Goal: Complete application form: Complete application form

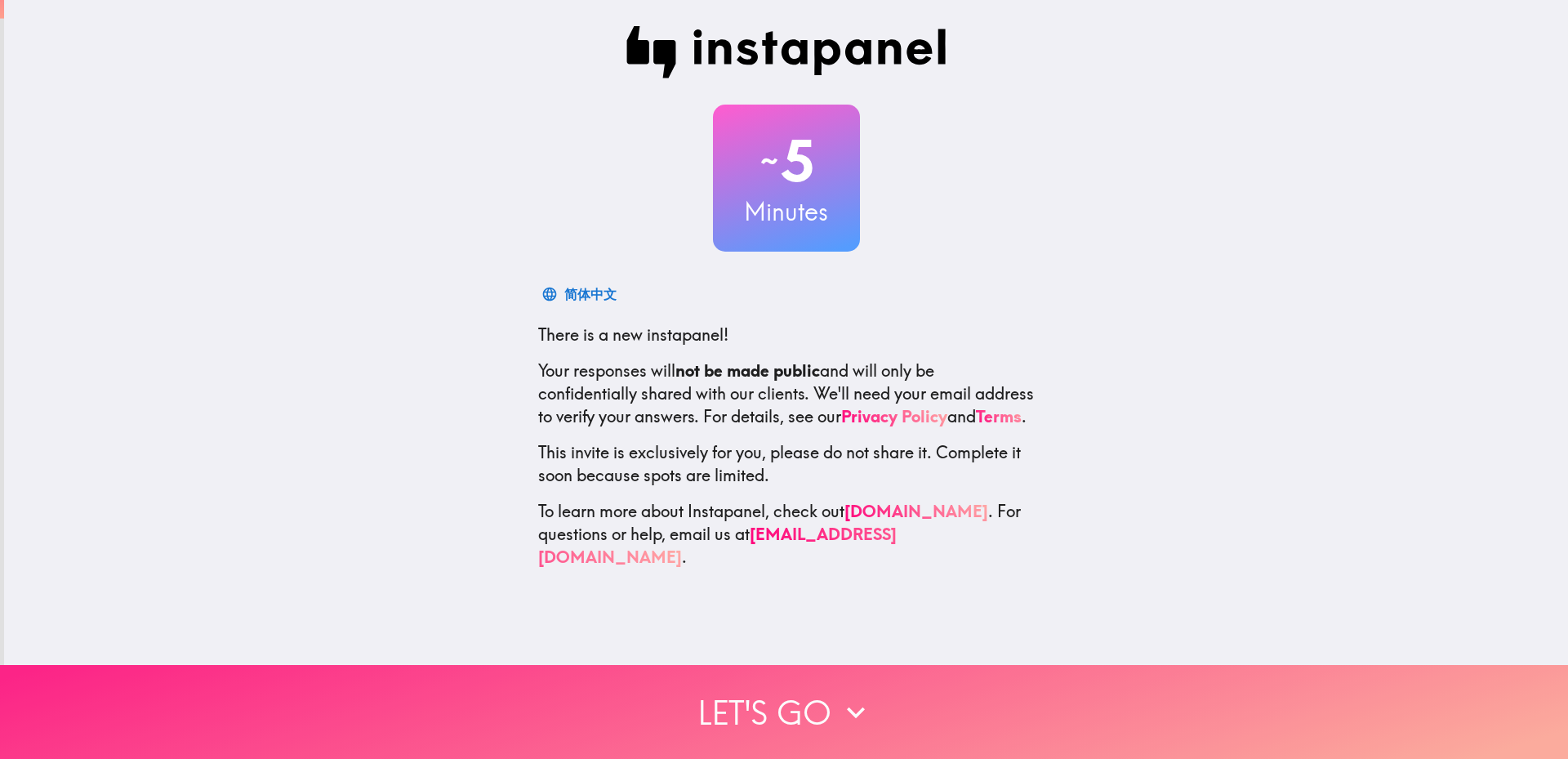
click at [754, 698] on button "Let's go" at bounding box center [784, 712] width 1568 height 94
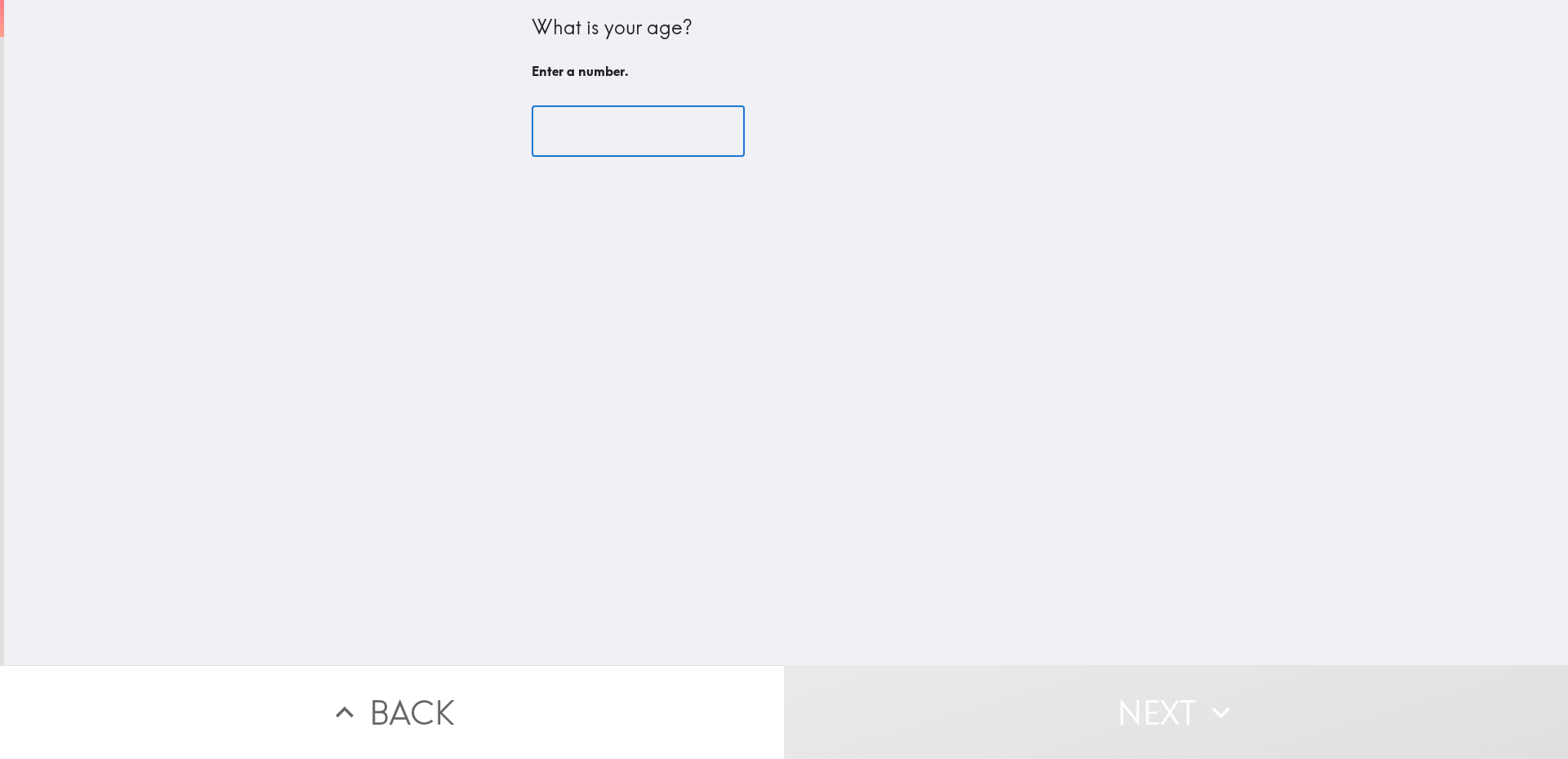
click at [546, 147] on input "number" at bounding box center [638, 131] width 213 height 51
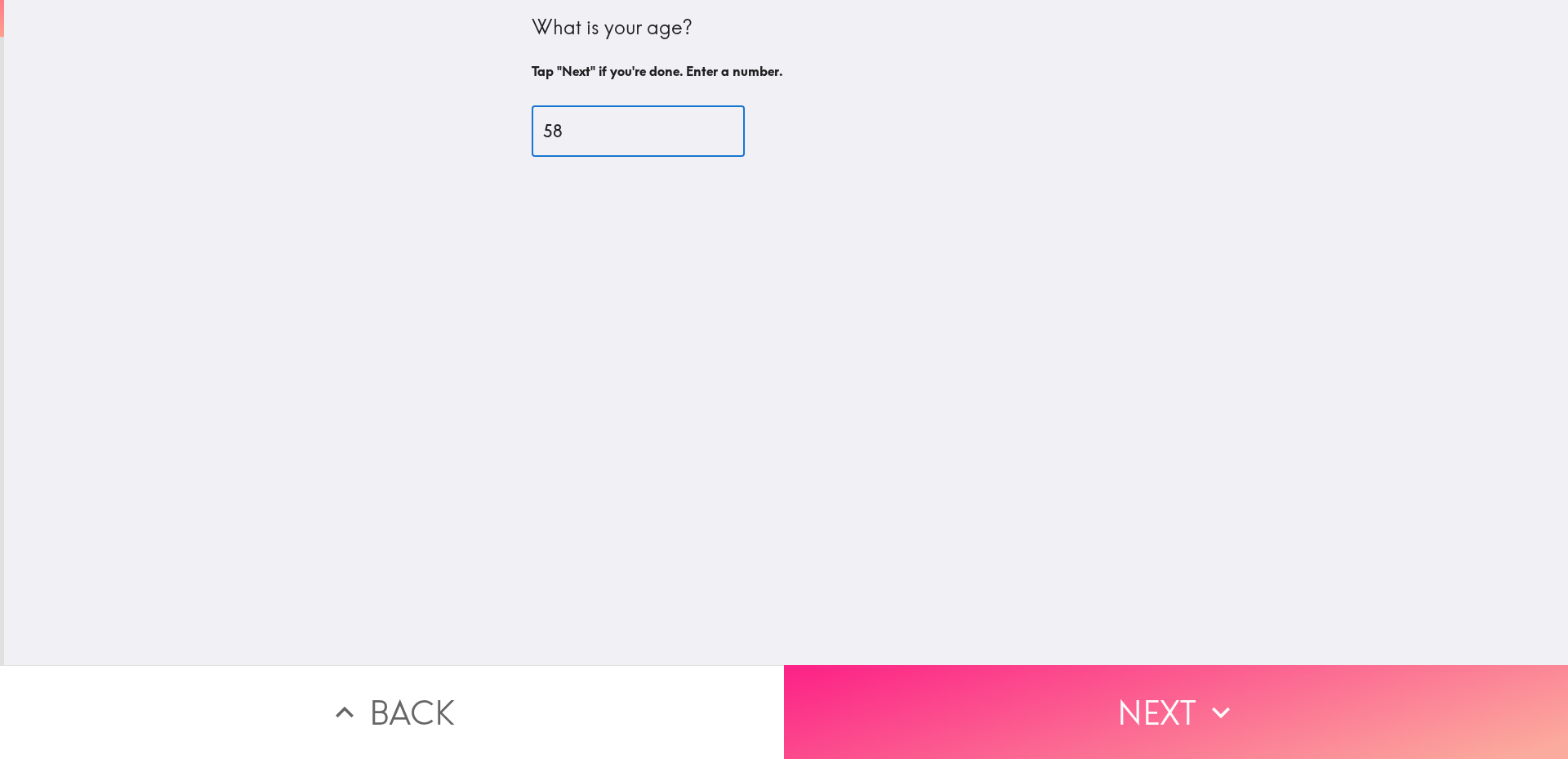
type input "58"
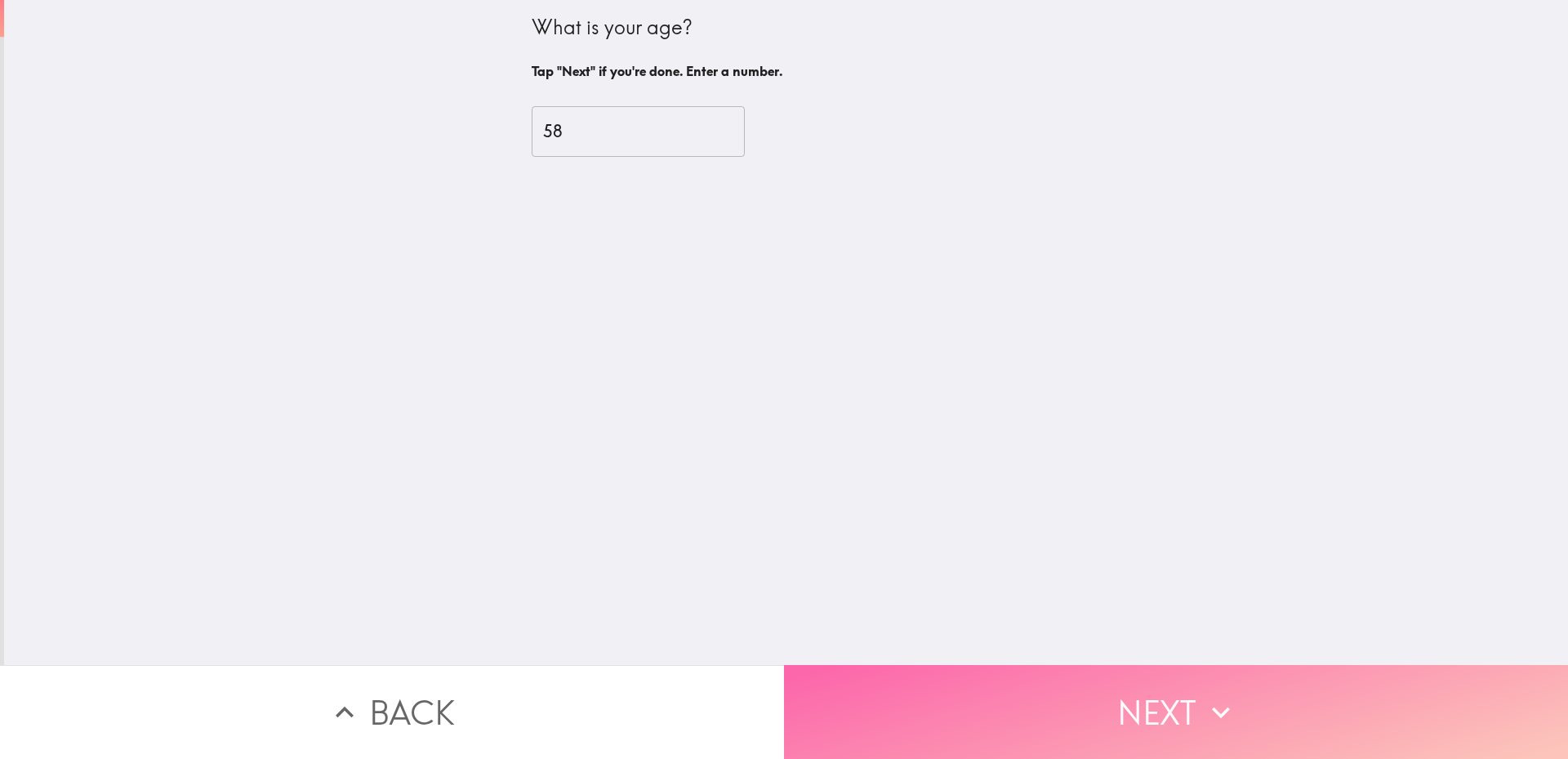
click at [895, 665] on button "Next" at bounding box center [1176, 712] width 784 height 94
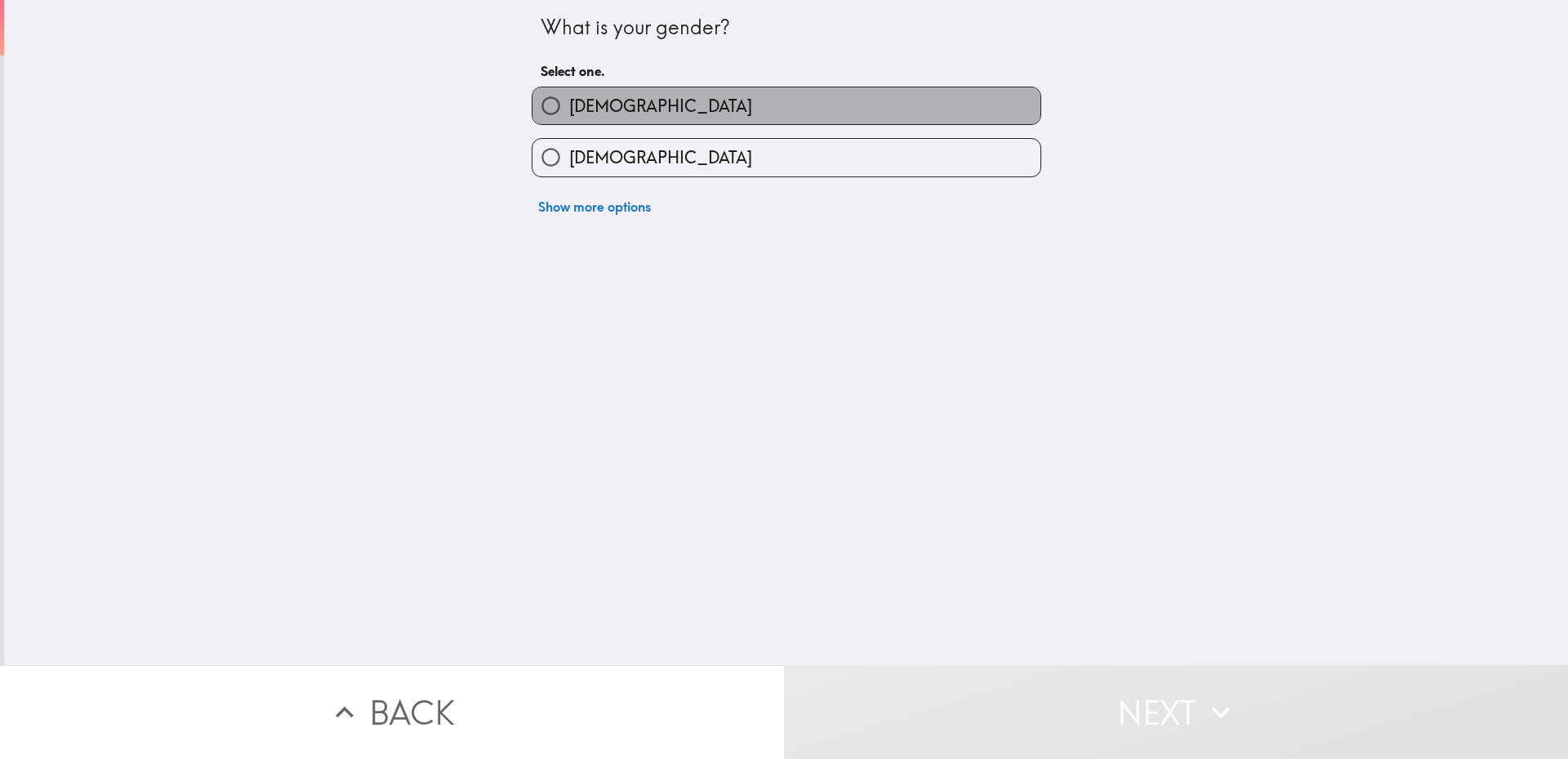
click at [634, 114] on label "[DEMOGRAPHIC_DATA]" at bounding box center [787, 106] width 508 height 37
click at [570, 114] on input "[DEMOGRAPHIC_DATA]" at bounding box center [551, 106] width 37 height 37
radio input "true"
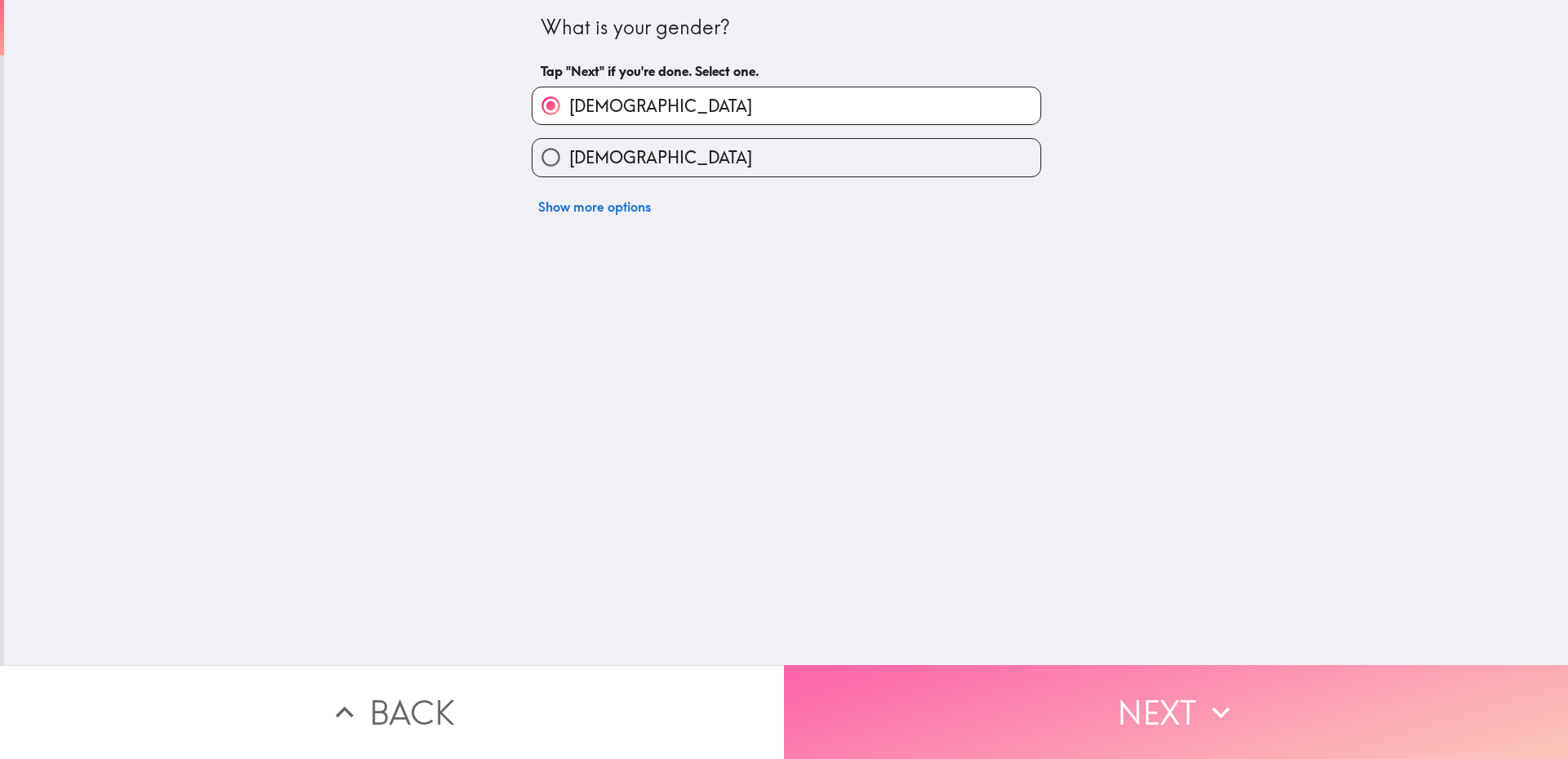
drag, startPoint x: 972, startPoint y: 671, endPoint x: 902, endPoint y: 583, distance: 112.4
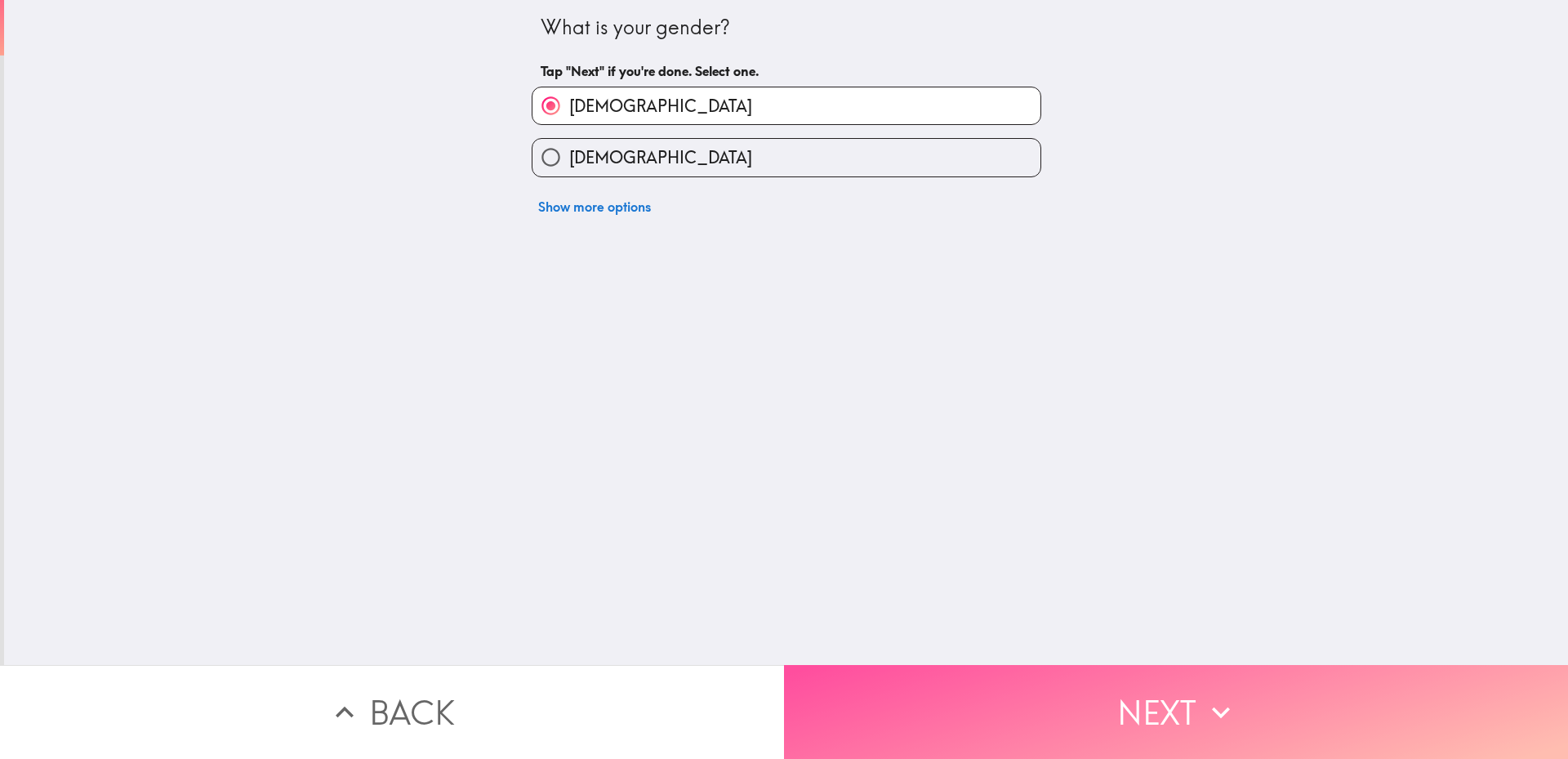
click at [973, 671] on button "Next" at bounding box center [1176, 712] width 784 height 94
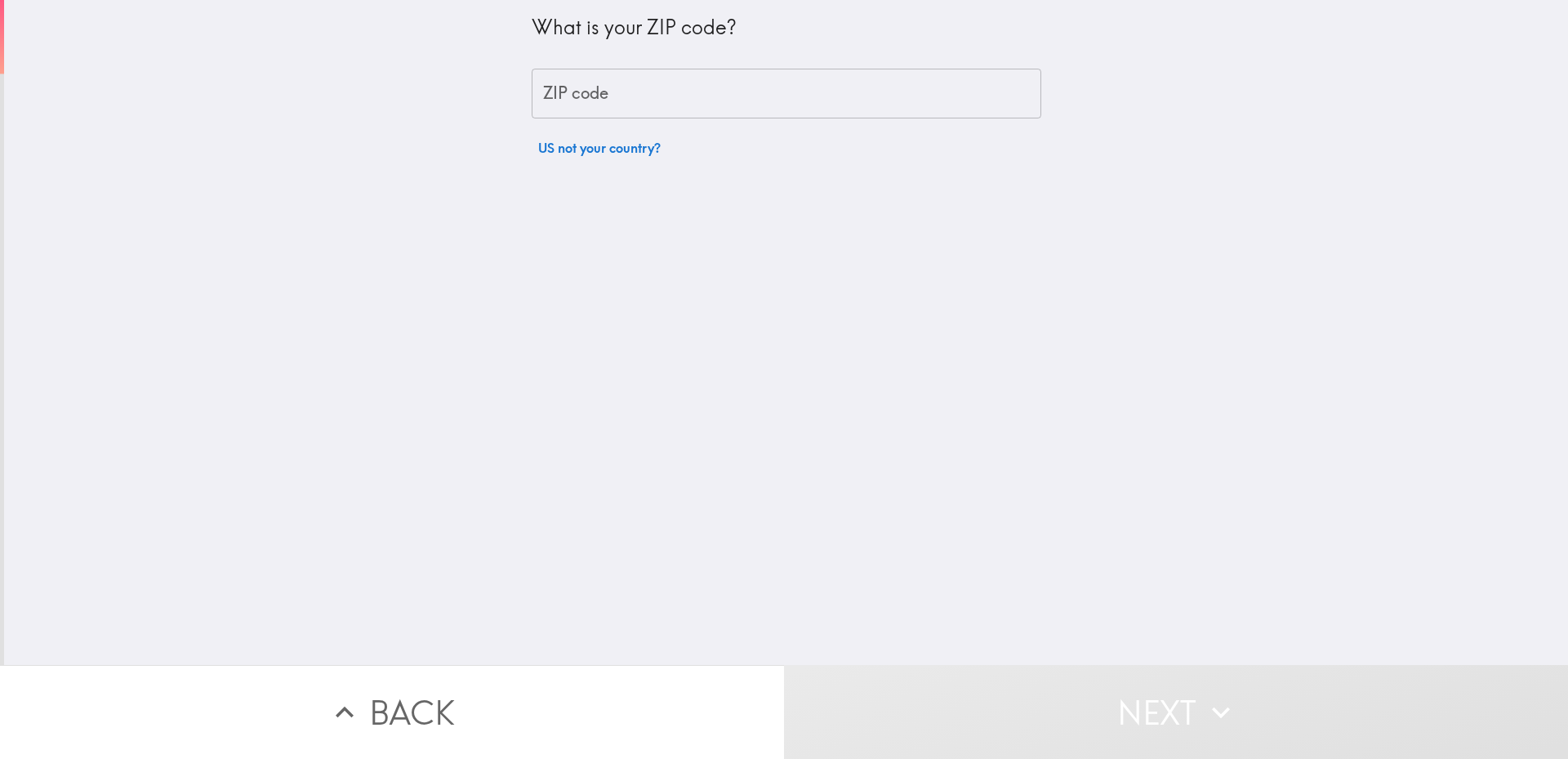
click at [589, 106] on input "ZIP code" at bounding box center [787, 94] width 510 height 51
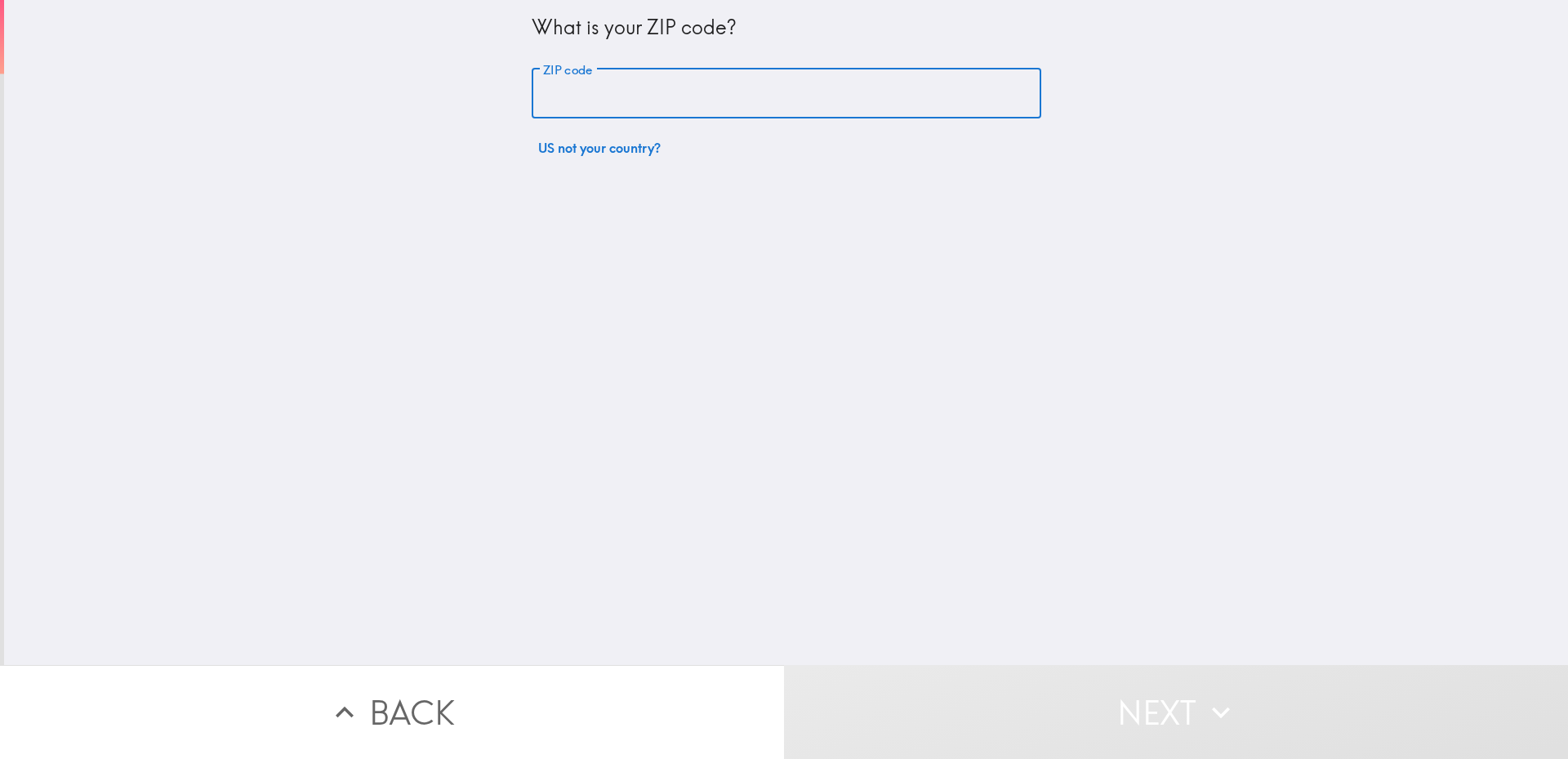
type input "63104"
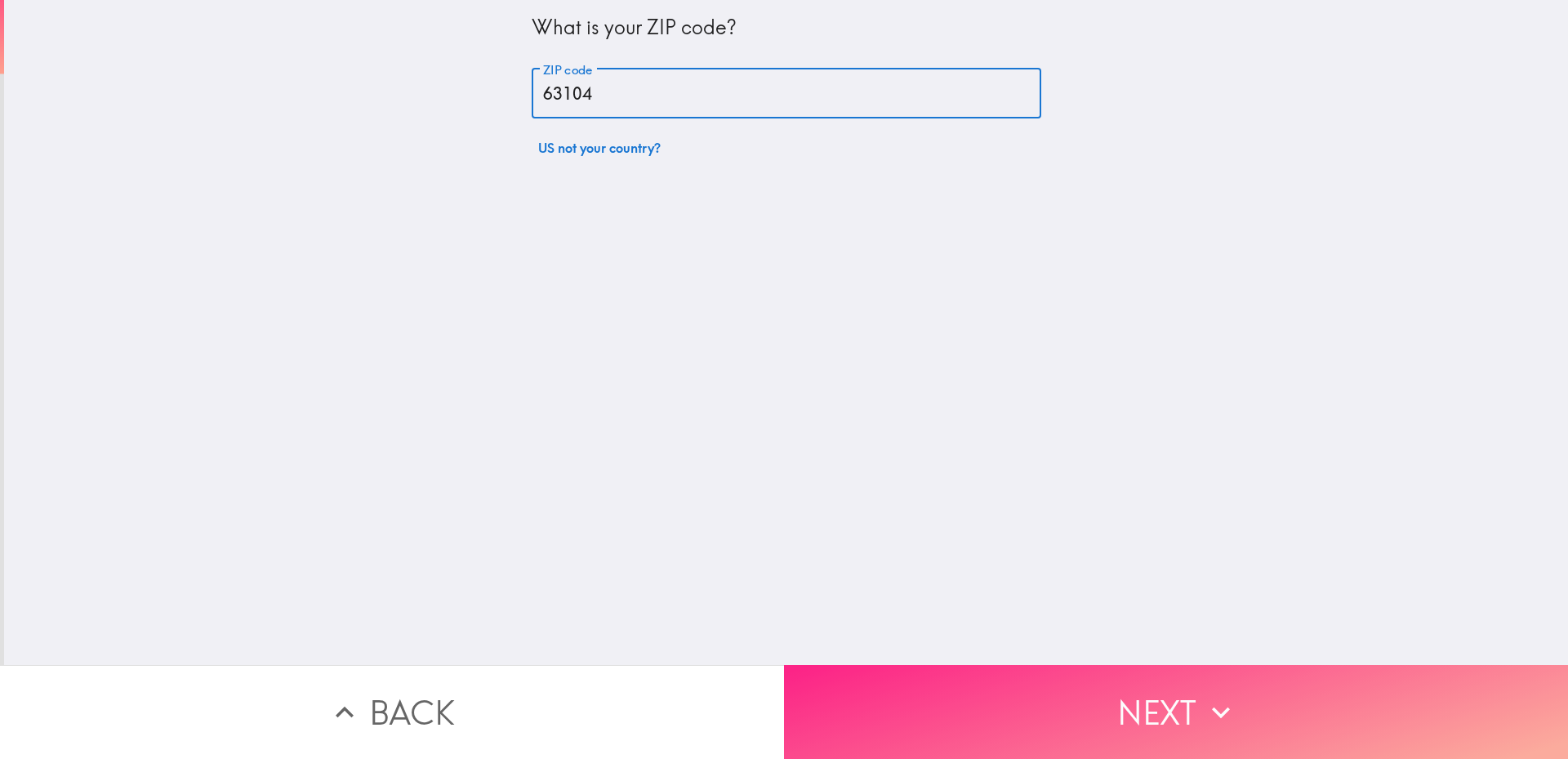
click at [991, 714] on button "Next" at bounding box center [1176, 712] width 784 height 94
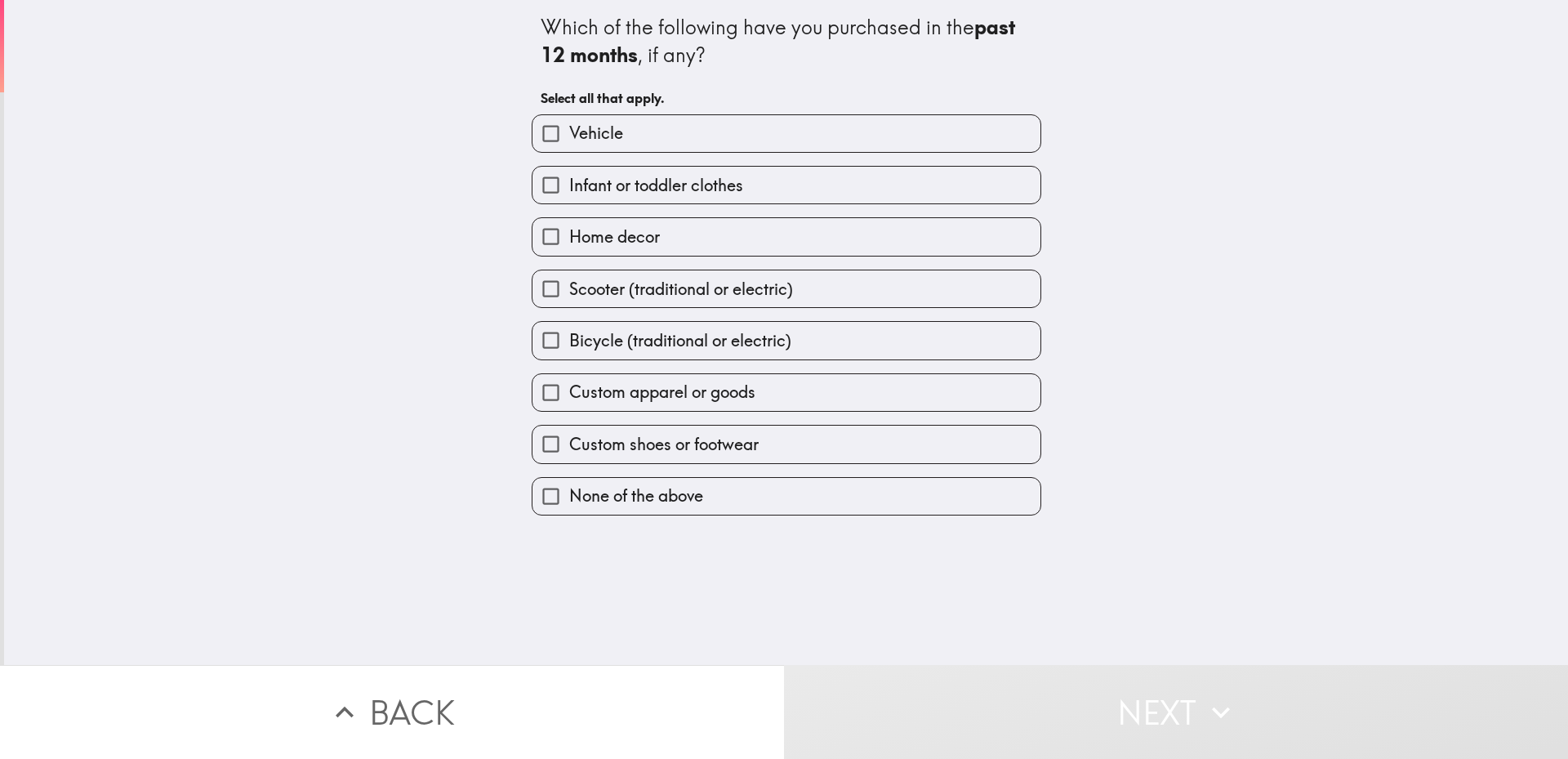
click at [597, 236] on span "Home decor" at bounding box center [615, 236] width 90 height 23
click at [570, 236] on input "Home decor" at bounding box center [551, 236] width 37 height 37
checkbox input "true"
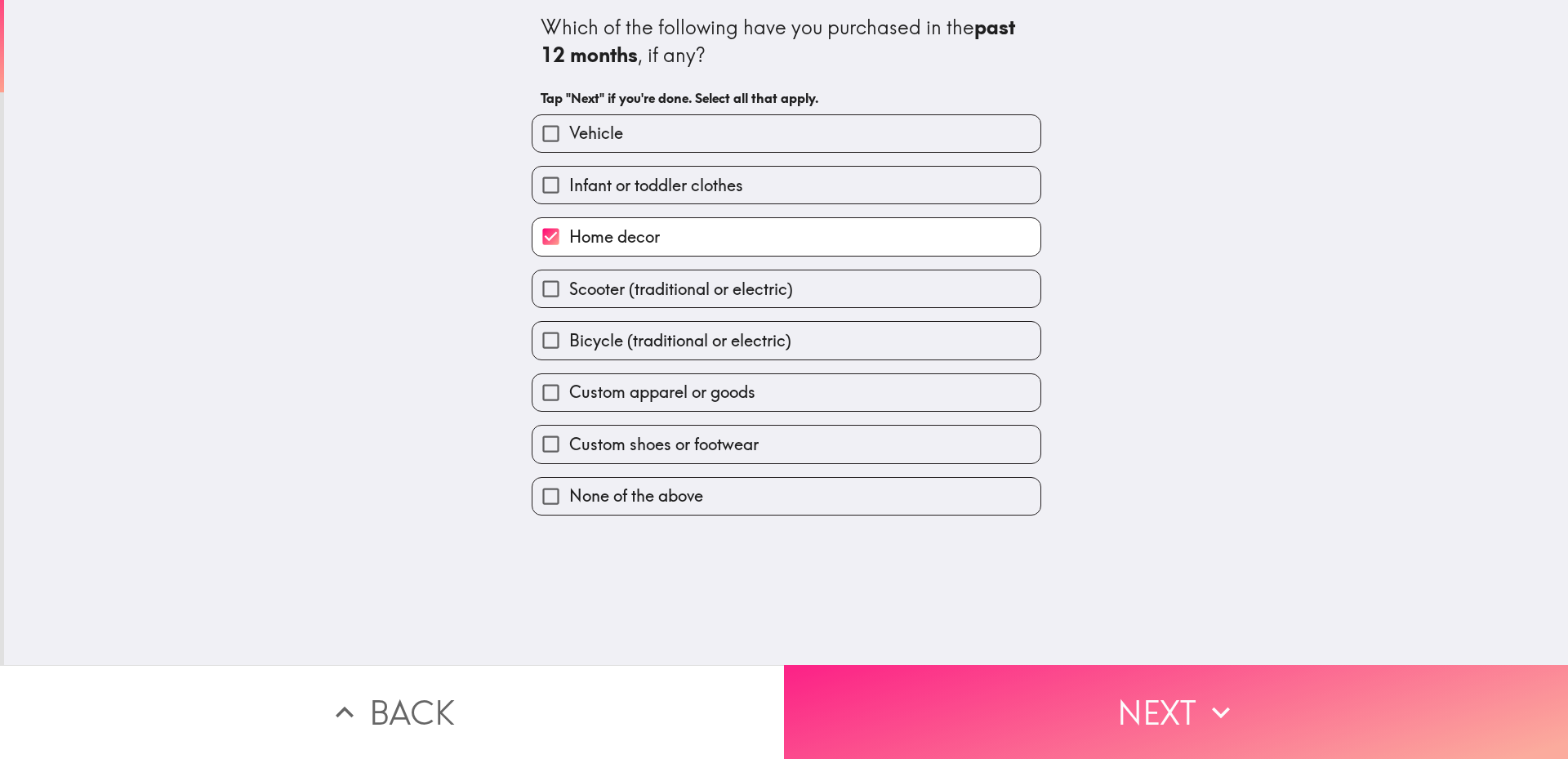
click at [894, 674] on button "Next" at bounding box center [1176, 712] width 784 height 94
